Goal: Task Accomplishment & Management: Complete application form

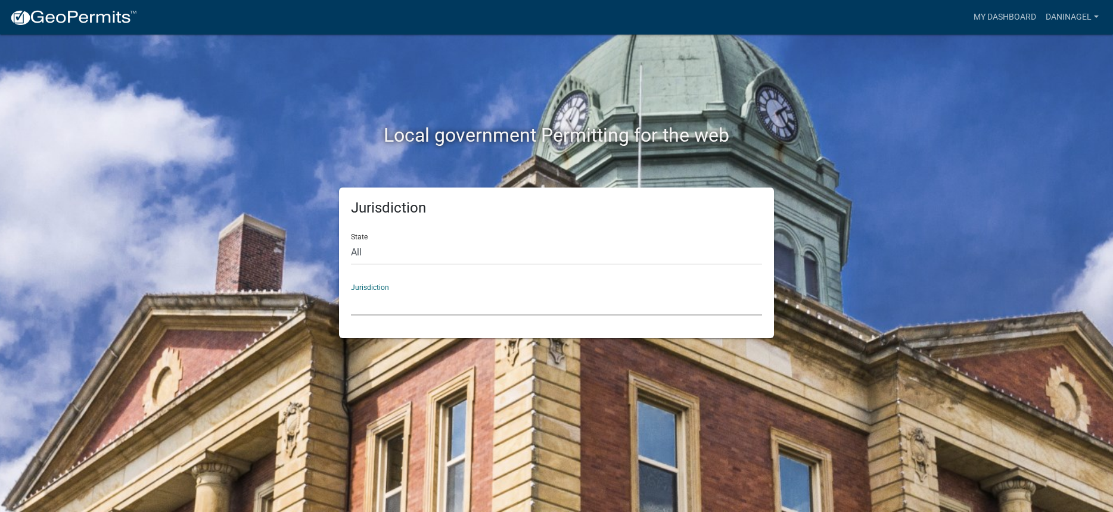
click at [413, 304] on select "[GEOGRAPHIC_DATA], [US_STATE] [GEOGRAPHIC_DATA], [US_STATE][PERSON_NAME][GEOGRA…" at bounding box center [556, 303] width 411 height 24
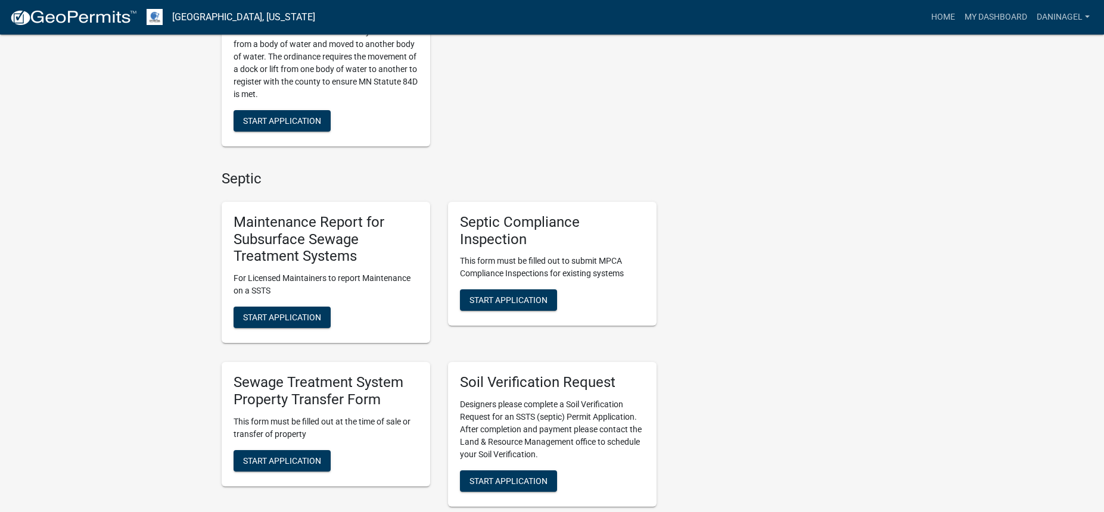
scroll to position [417, 0]
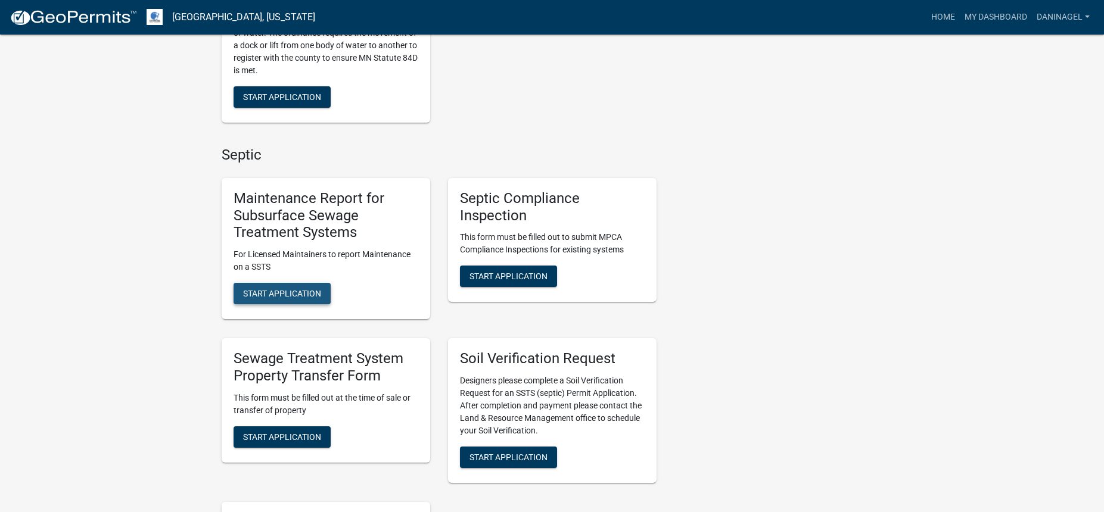
click at [303, 295] on span "Start Application" at bounding box center [282, 294] width 78 height 10
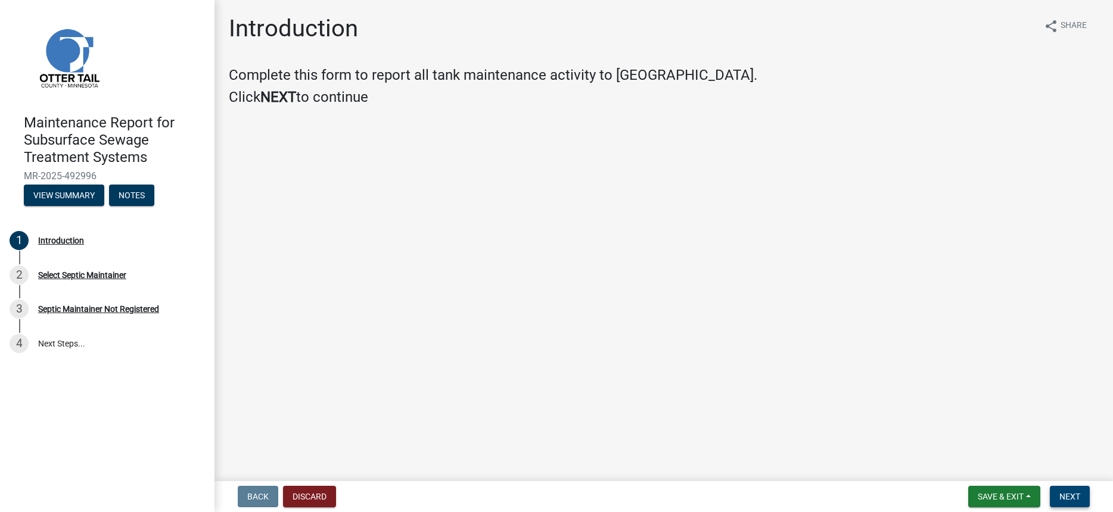
click at [1065, 493] on span "Next" at bounding box center [1069, 497] width 21 height 10
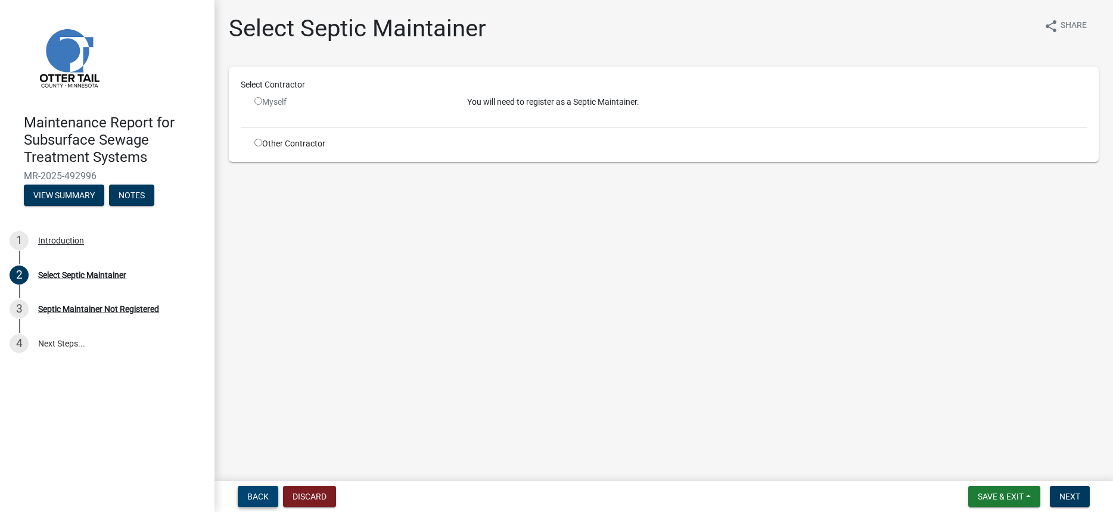
click at [260, 496] on span "Back" at bounding box center [257, 497] width 21 height 10
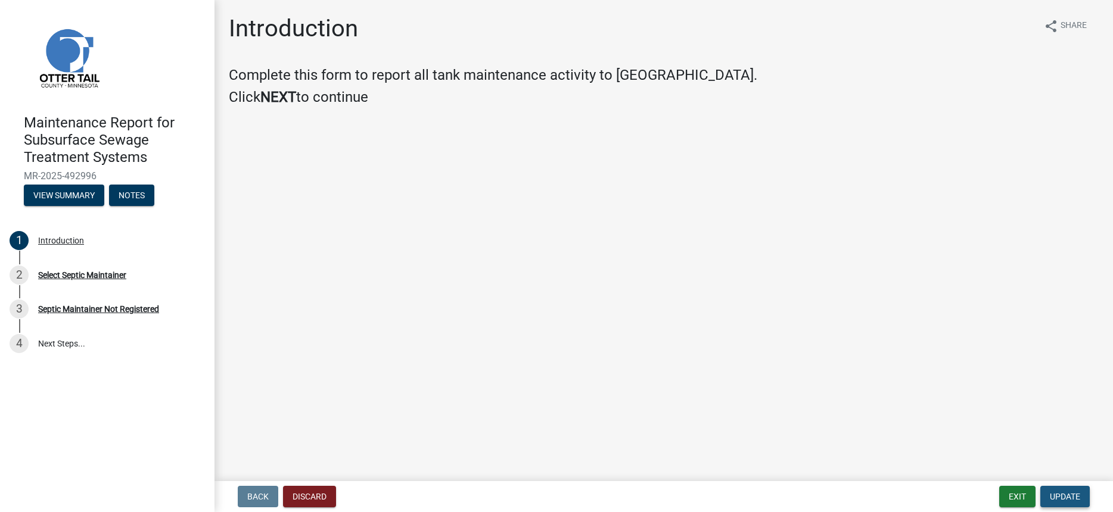
click at [1069, 498] on span "Update" at bounding box center [1065, 497] width 30 height 10
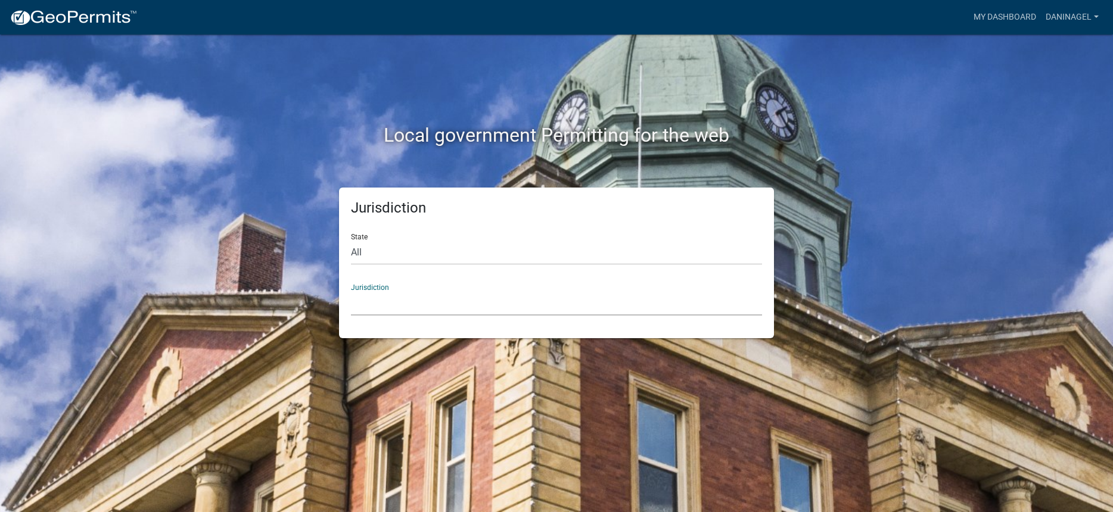
click at [404, 304] on select "[GEOGRAPHIC_DATA], [US_STATE] [GEOGRAPHIC_DATA], [US_STATE][PERSON_NAME][GEOGRA…" at bounding box center [556, 303] width 411 height 24
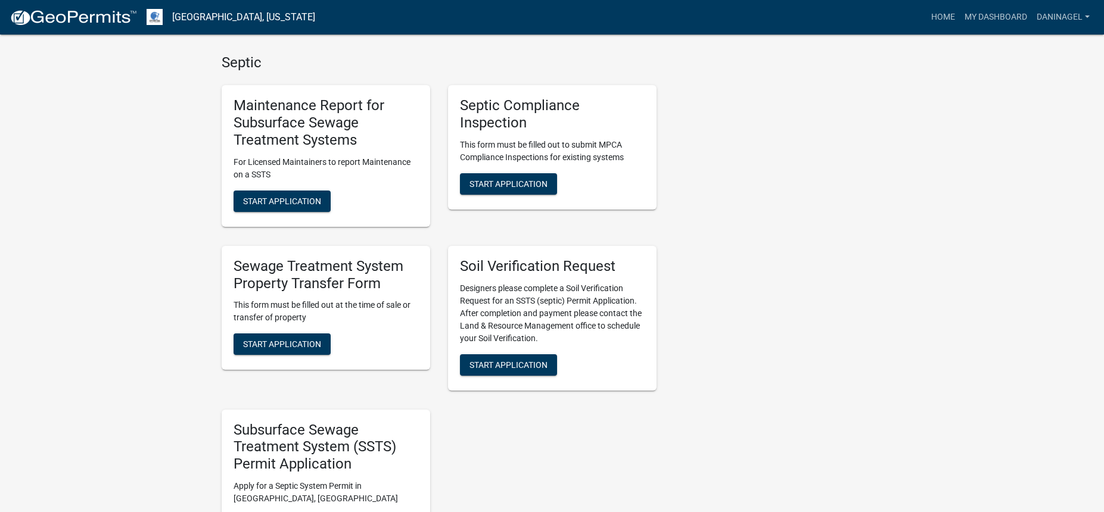
scroll to position [536, 0]
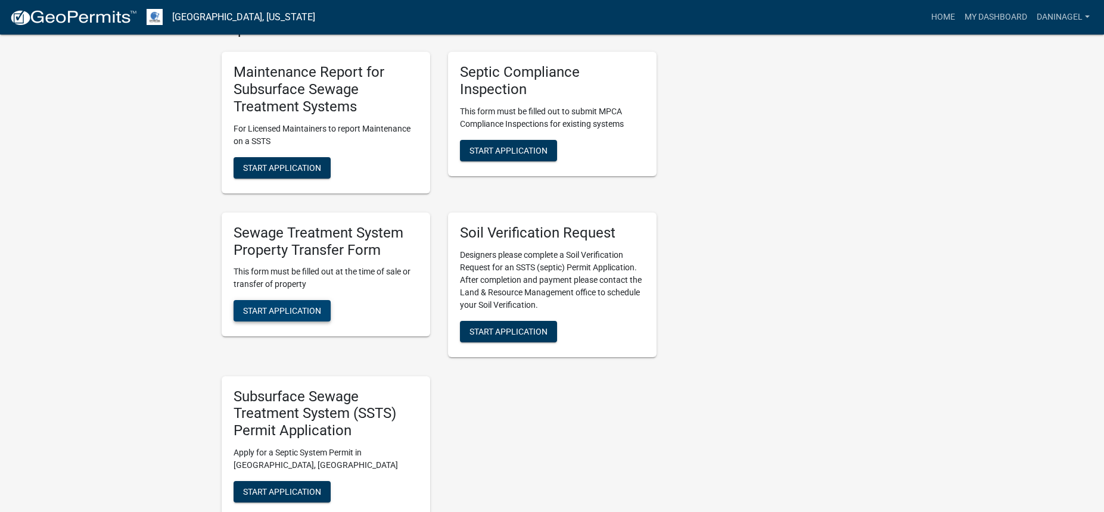
click at [290, 304] on button "Start Application" at bounding box center [282, 310] width 97 height 21
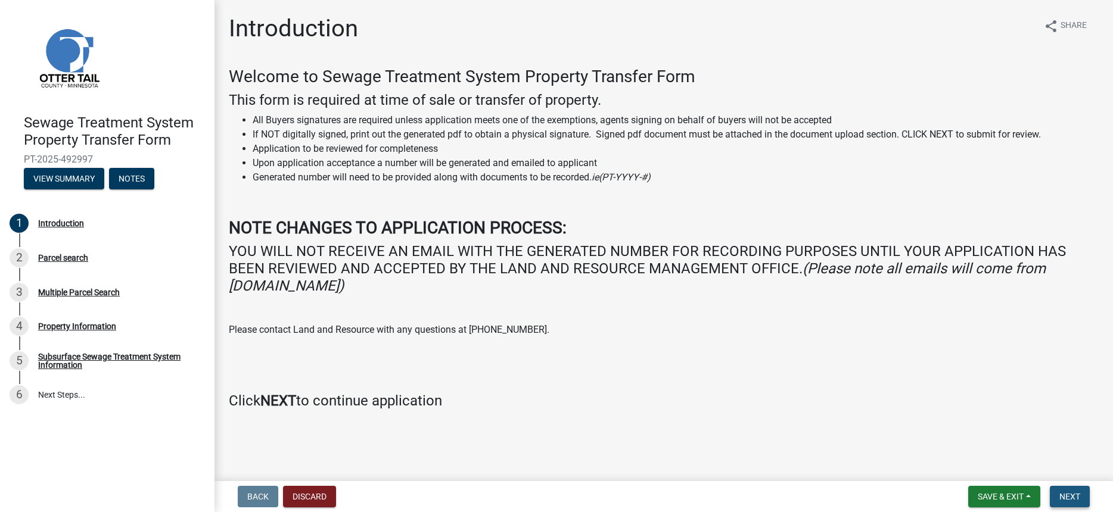
click at [1080, 499] on span "Next" at bounding box center [1069, 497] width 21 height 10
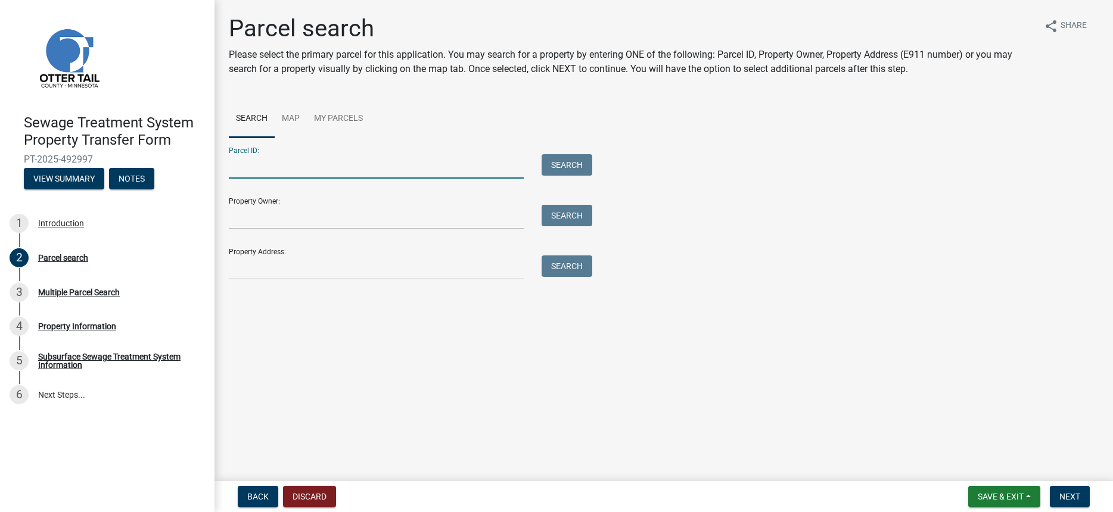
click at [301, 159] on input "Parcel ID:" at bounding box center [376, 166] width 295 height 24
paste input "82000990059000"
type input "82000990059000"
click at [564, 162] on button "Search" at bounding box center [566, 164] width 51 height 21
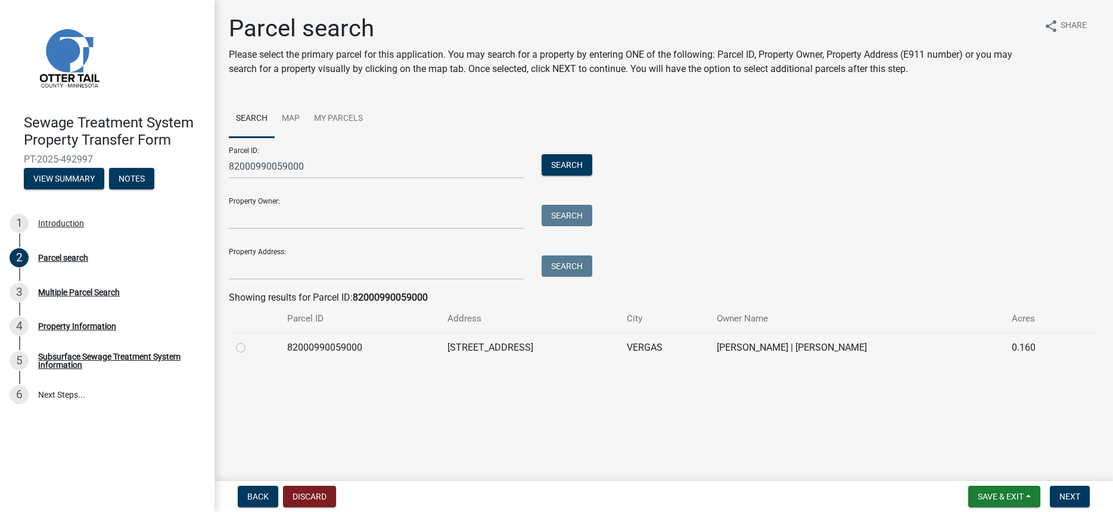
click at [250, 341] on label at bounding box center [250, 341] width 0 height 0
click at [250, 347] on input "radio" at bounding box center [254, 345] width 8 height 8
radio input "true"
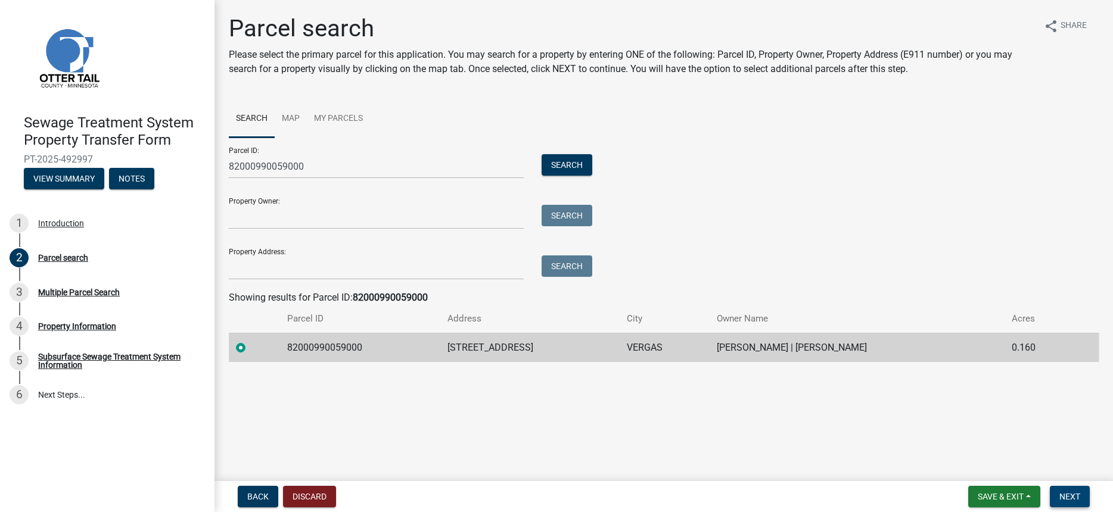
click at [1072, 493] on span "Next" at bounding box center [1069, 497] width 21 height 10
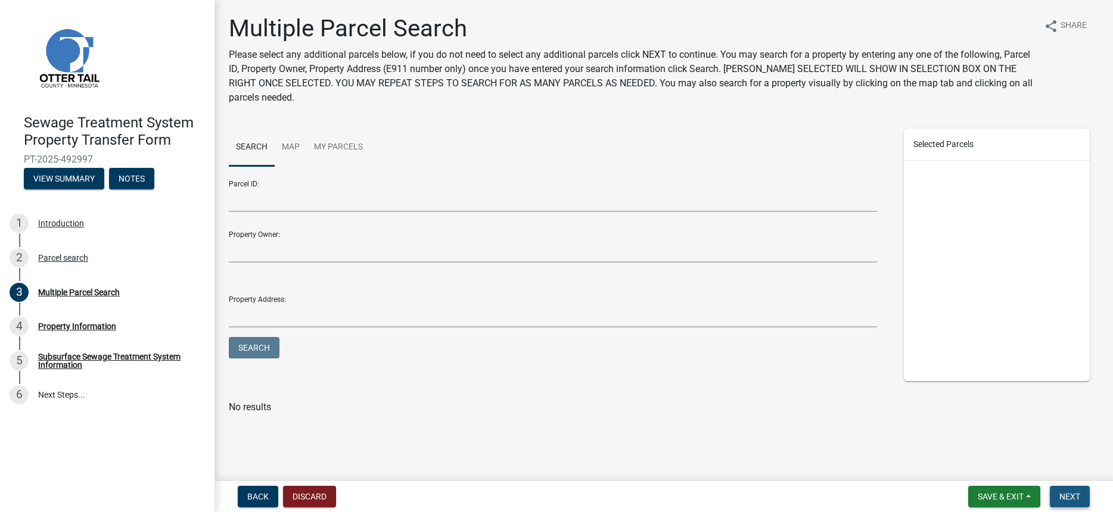
click at [1072, 493] on span "Next" at bounding box center [1069, 497] width 21 height 10
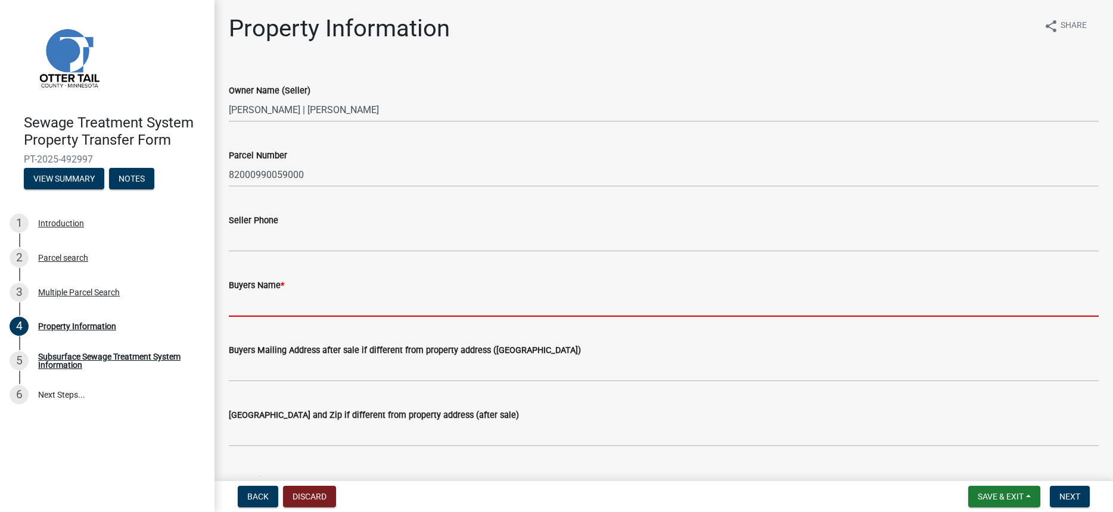
click at [319, 303] on input "Buyers Name *" at bounding box center [664, 304] width 870 height 24
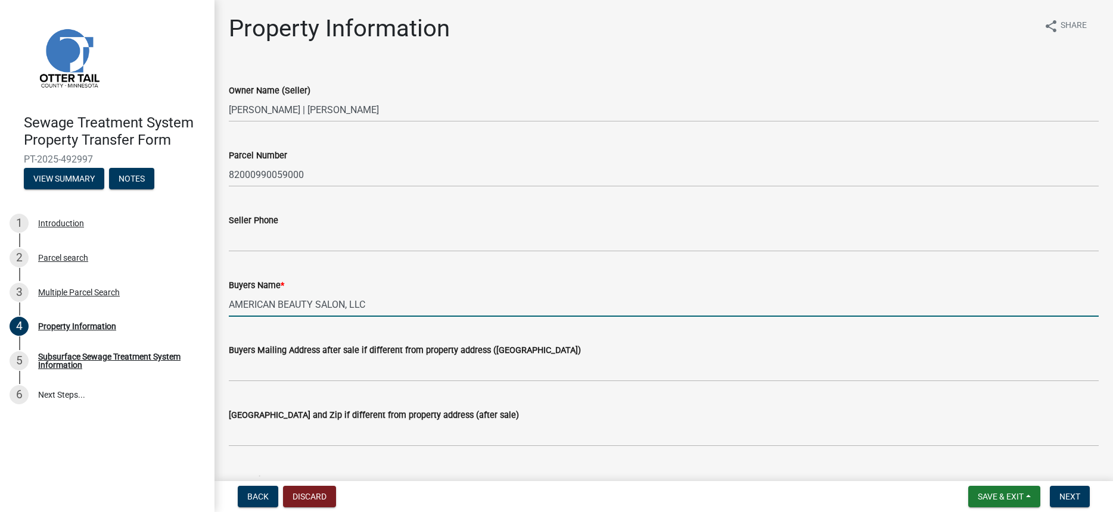
type input "AMERICAN BEAUTY SALON, LLC"
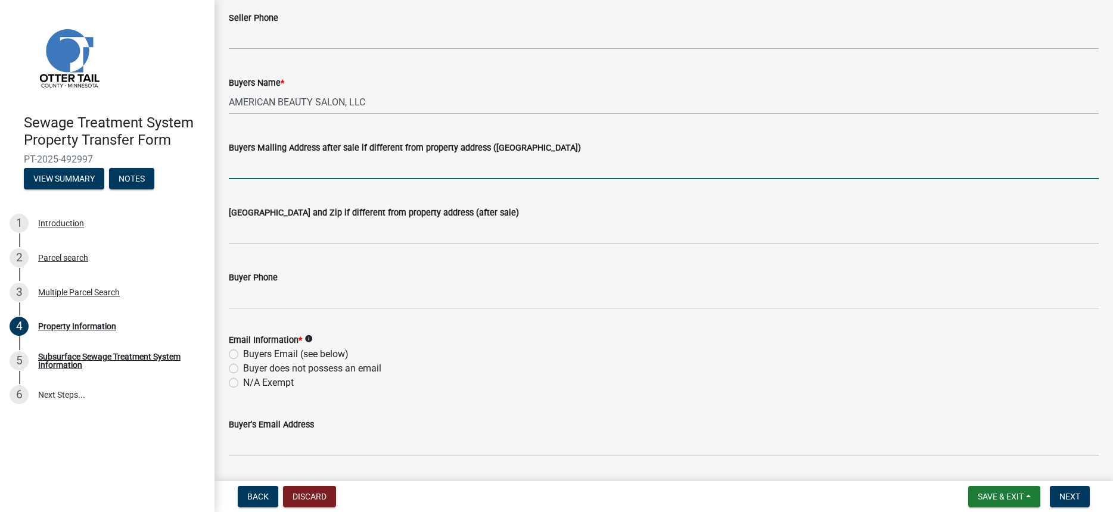
scroll to position [238, 0]
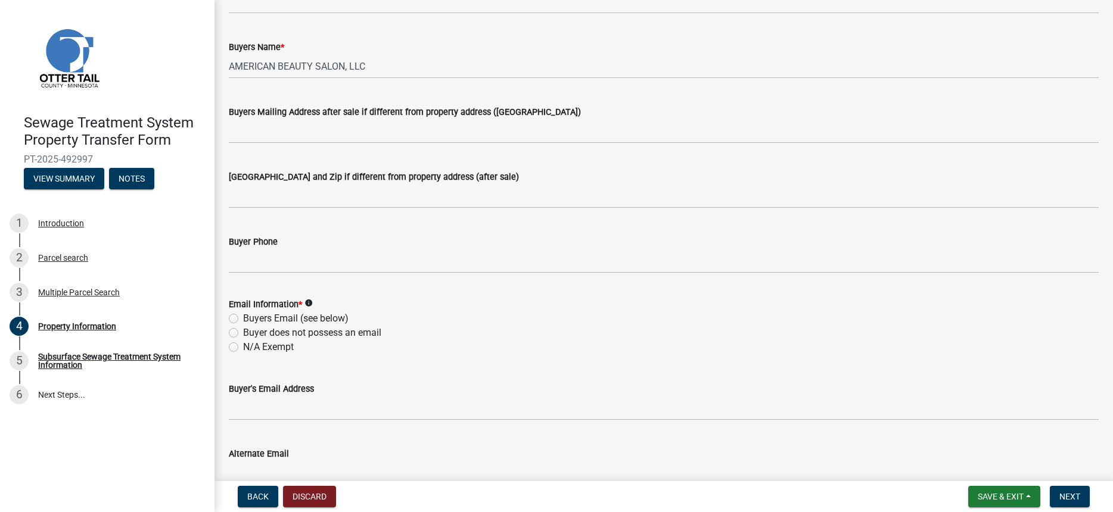
click at [259, 347] on label "N/A Exempt" at bounding box center [268, 347] width 51 height 14
click at [251, 347] on input "N/A Exempt" at bounding box center [247, 344] width 8 height 8
radio input "true"
click at [1073, 505] on button "Next" at bounding box center [1070, 496] width 40 height 21
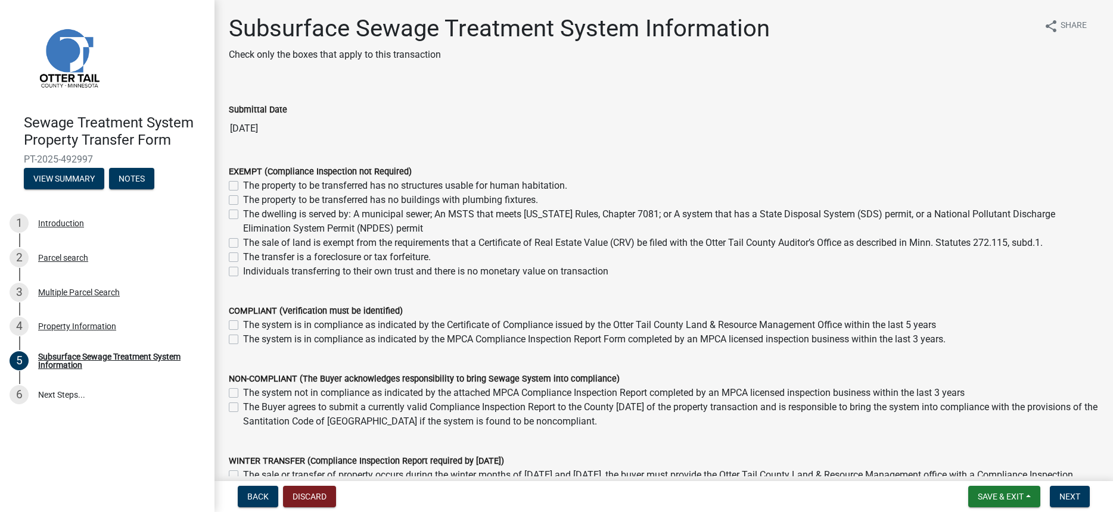
click at [243, 215] on label "The dwelling is served by: A municipal sewer; An MSTS that meets [US_STATE] Rul…" at bounding box center [670, 221] width 855 height 29
click at [243, 215] on input "The dwelling is served by: A municipal sewer; An MSTS that meets [US_STATE] Rul…" at bounding box center [247, 211] width 8 height 8
checkbox input "true"
checkbox input "false"
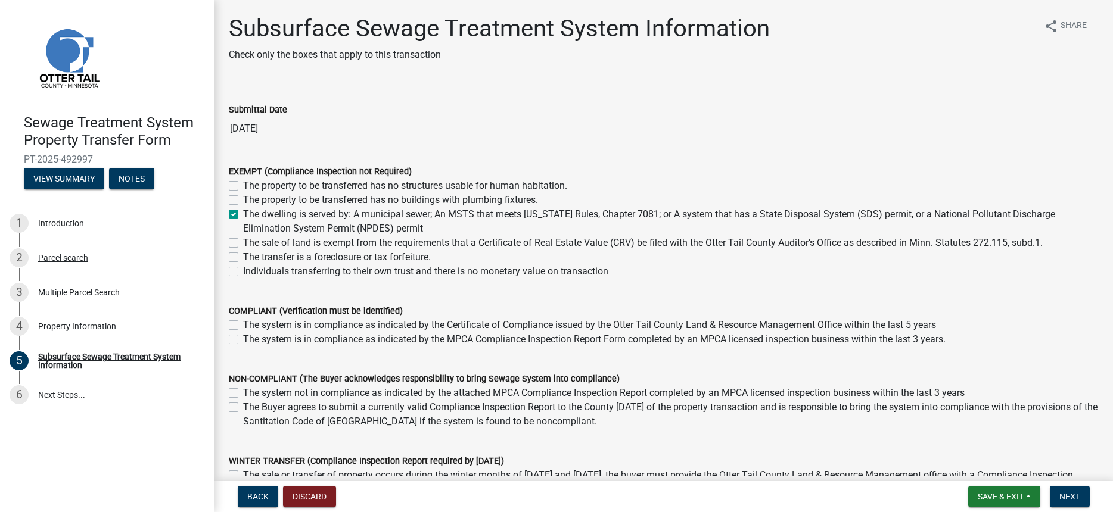
checkbox input "true"
checkbox input "false"
click at [1063, 490] on button "Next" at bounding box center [1070, 496] width 40 height 21
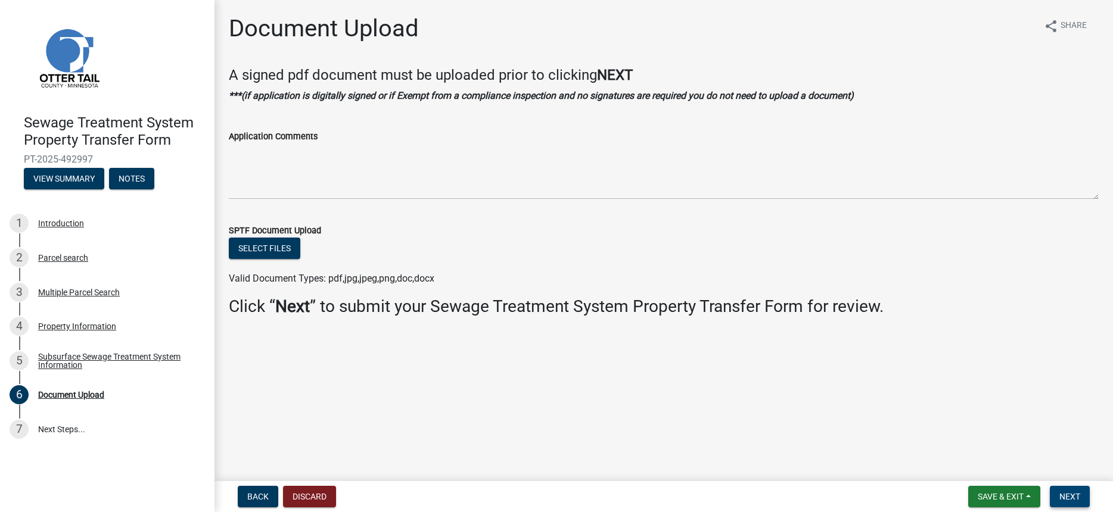
click at [1066, 497] on span "Next" at bounding box center [1069, 497] width 21 height 10
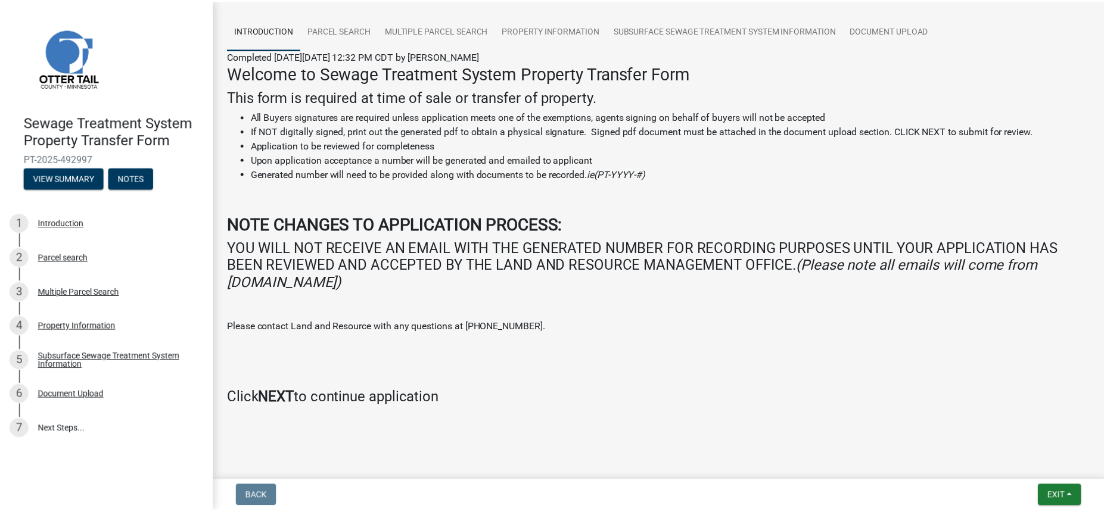
scroll to position [79, 0]
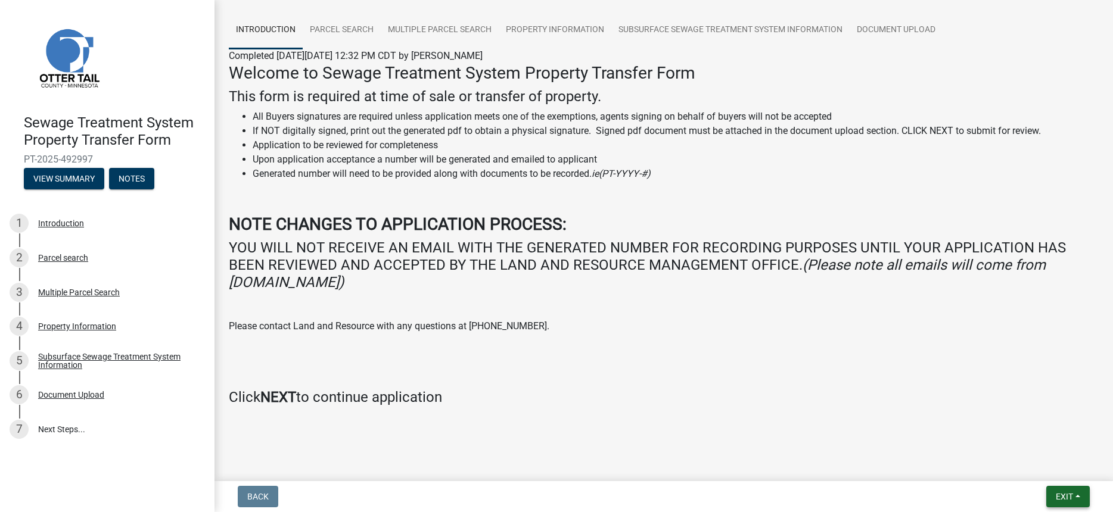
click at [1058, 493] on span "Exit" at bounding box center [1064, 497] width 17 height 10
click at [1050, 465] on button "Save & Exit" at bounding box center [1041, 466] width 95 height 29
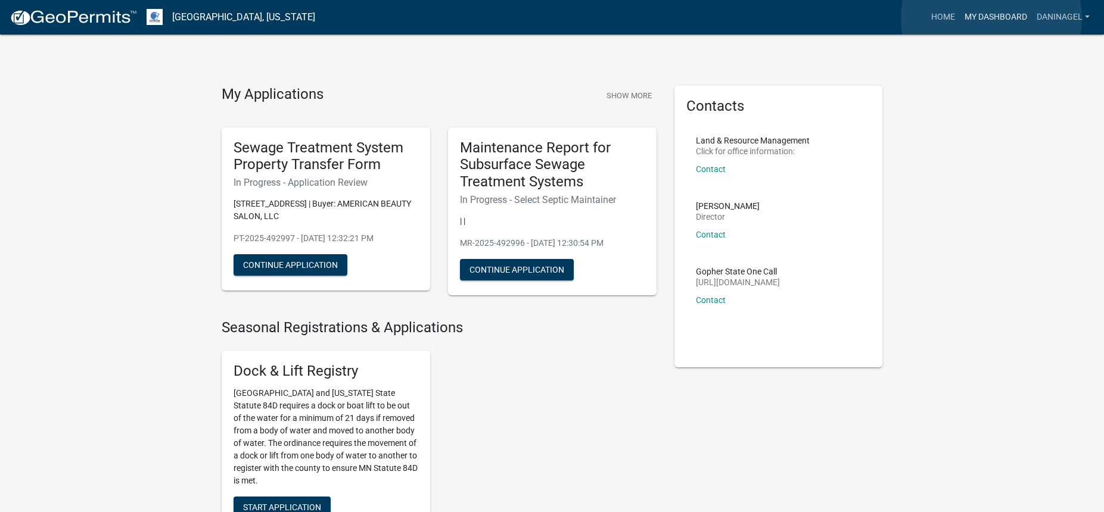
click at [991, 18] on link "My Dashboard" at bounding box center [996, 17] width 72 height 23
